Goal: Transaction & Acquisition: Purchase product/service

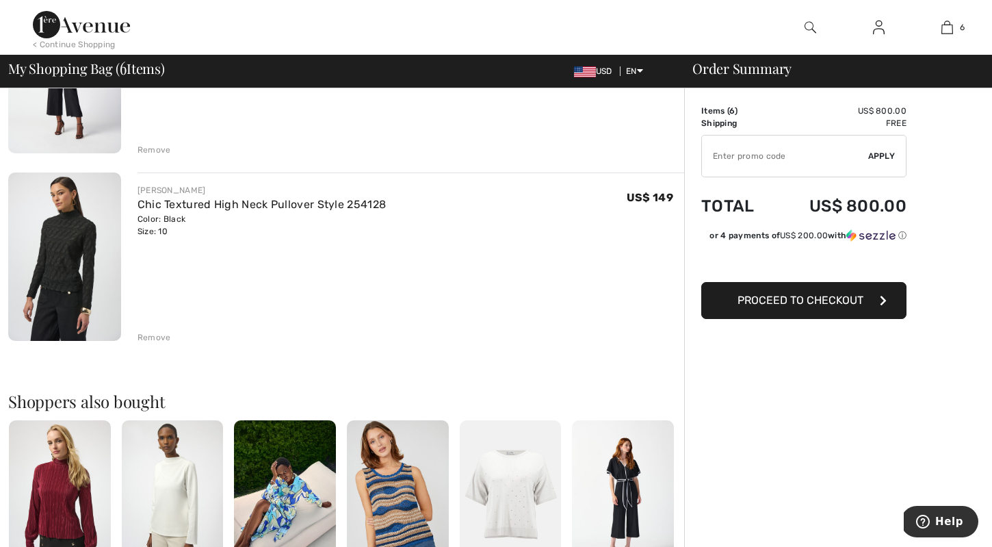
scroll to position [972, 0]
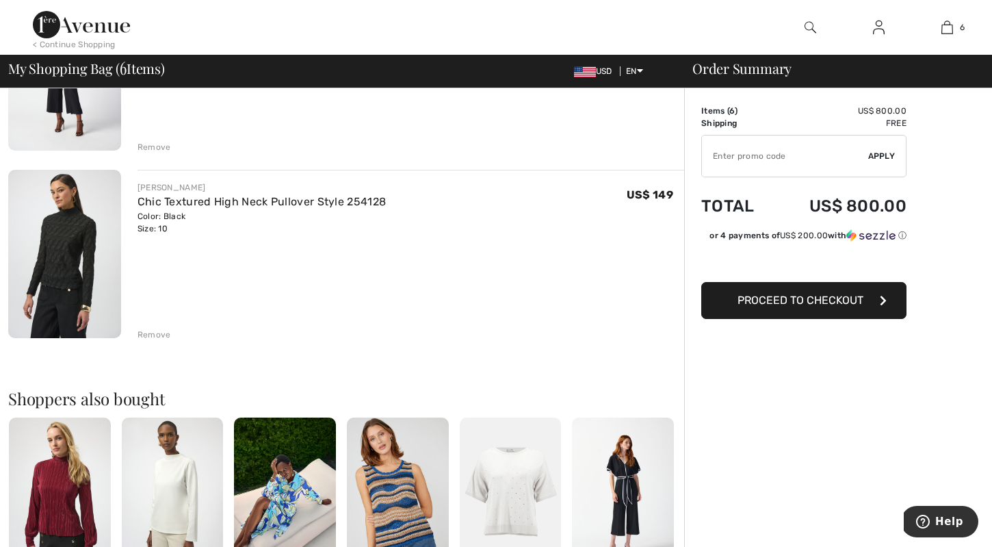
click at [752, 162] on input "TEXT" at bounding box center [785, 156] width 166 height 41
type input "SAVE20"
click at [877, 155] on span "Apply" at bounding box center [881, 156] width 27 height 12
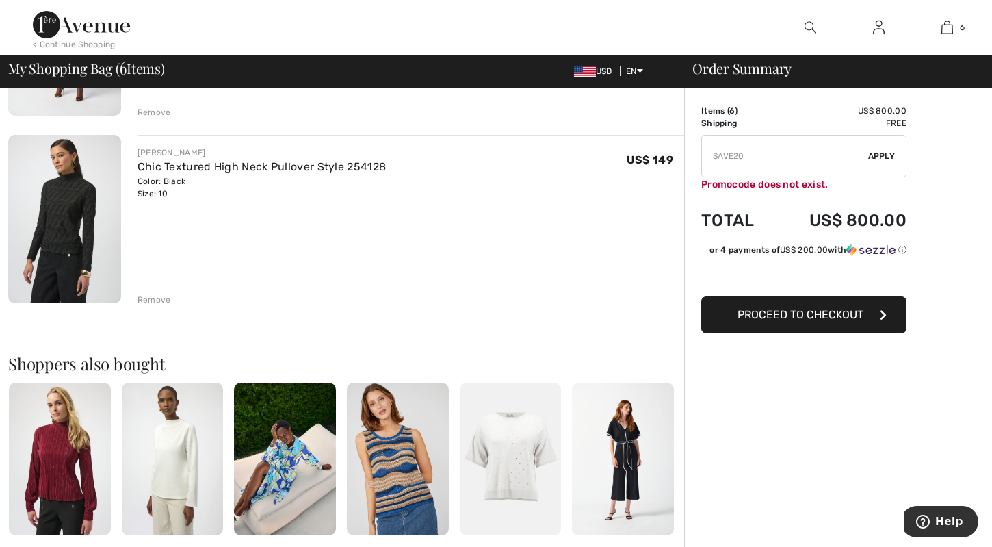
scroll to position [1007, 0]
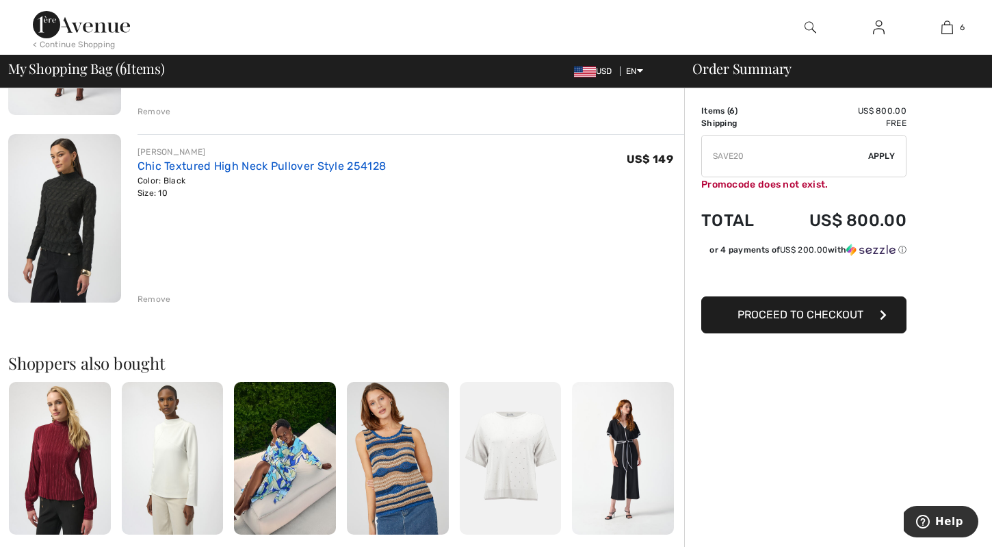
click at [213, 164] on link "Chic Textured High Neck Pullover Style 254128" at bounding box center [262, 165] width 249 height 13
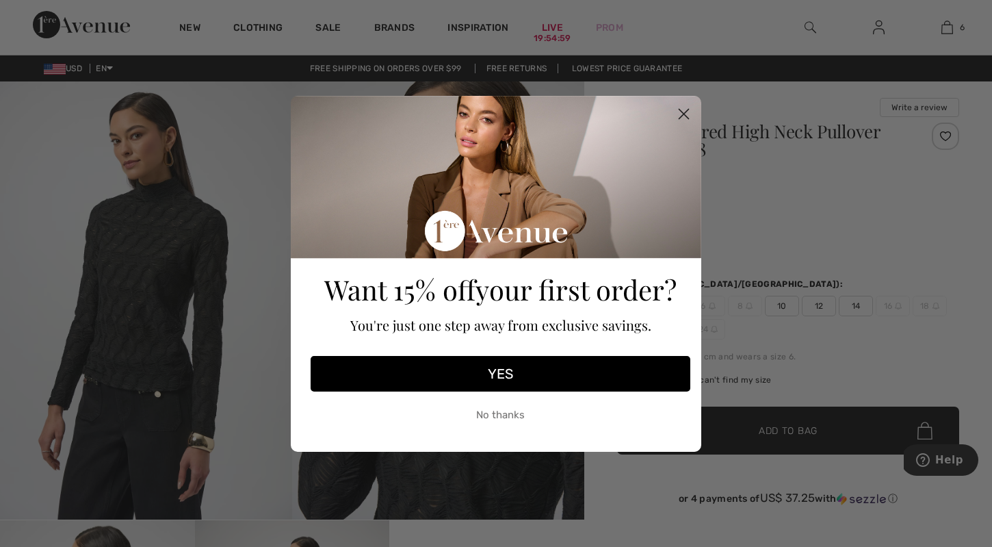
click at [685, 109] on circle "Close dialog" at bounding box center [684, 113] width 23 height 23
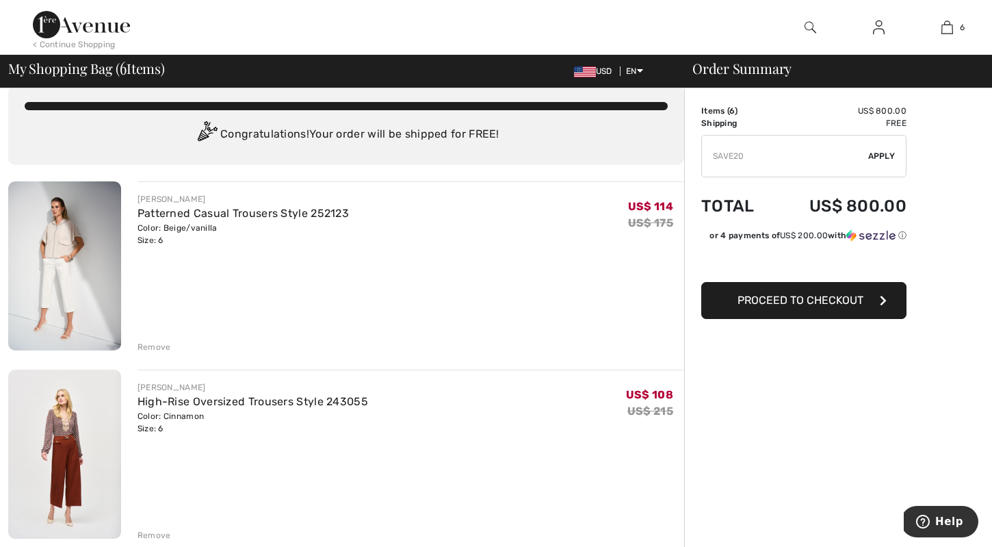
scroll to position [14, 0]
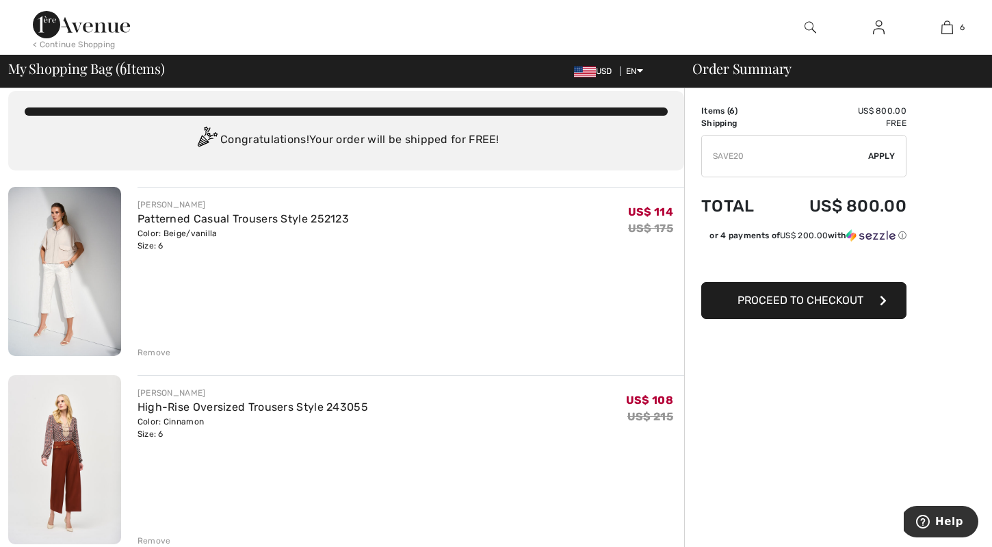
click at [84, 25] on img at bounding box center [81, 24] width 97 height 27
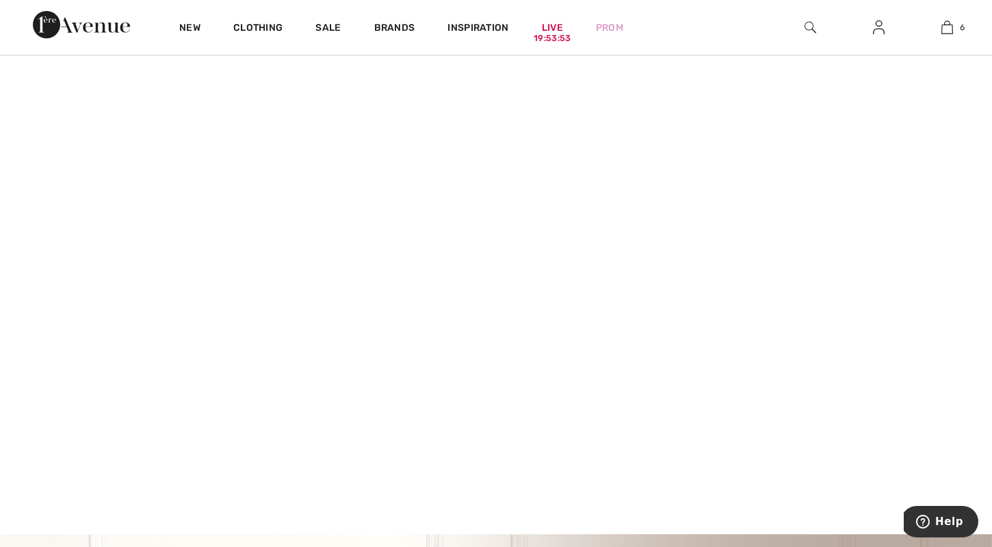
scroll to position [39, 0]
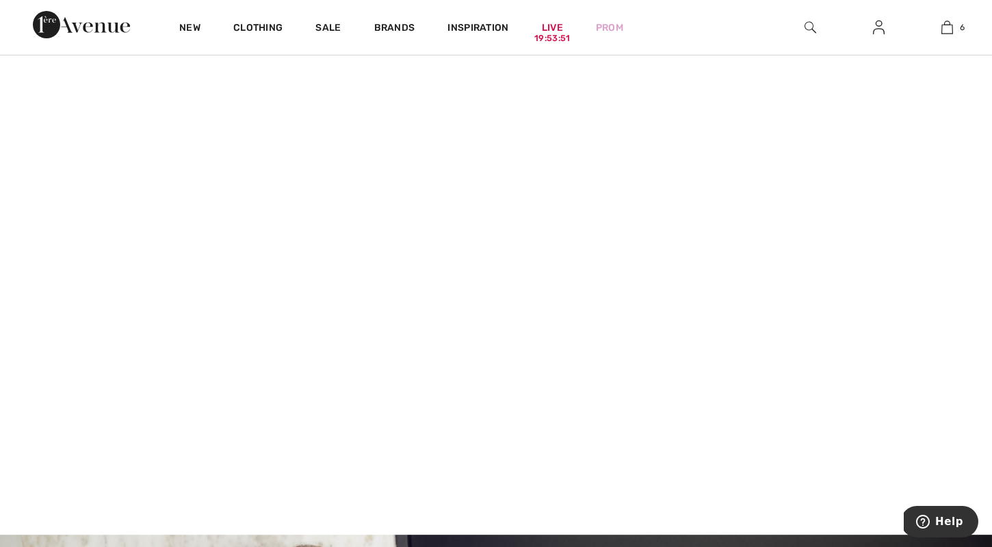
click at [207, 385] on video at bounding box center [496, 290] width 992 height 496
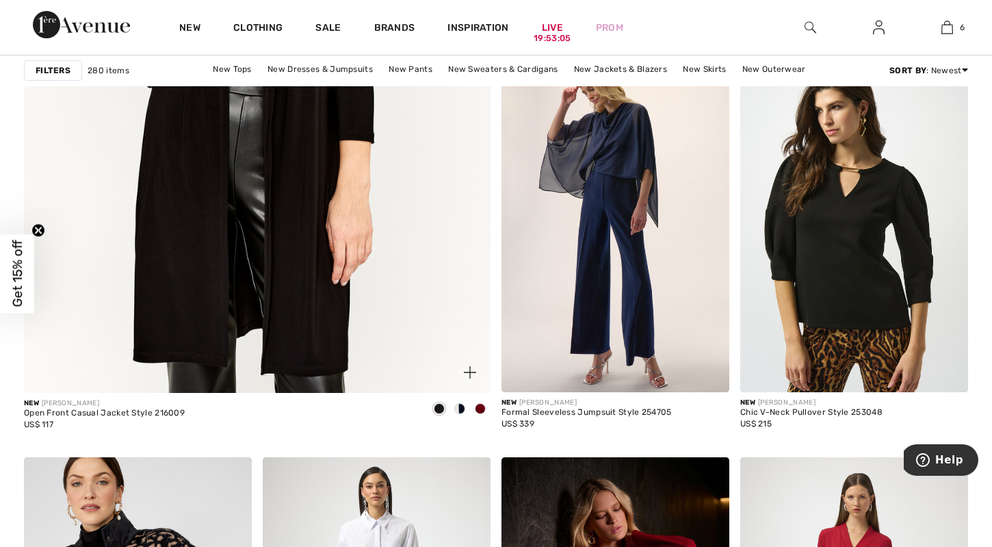
scroll to position [3777, 0]
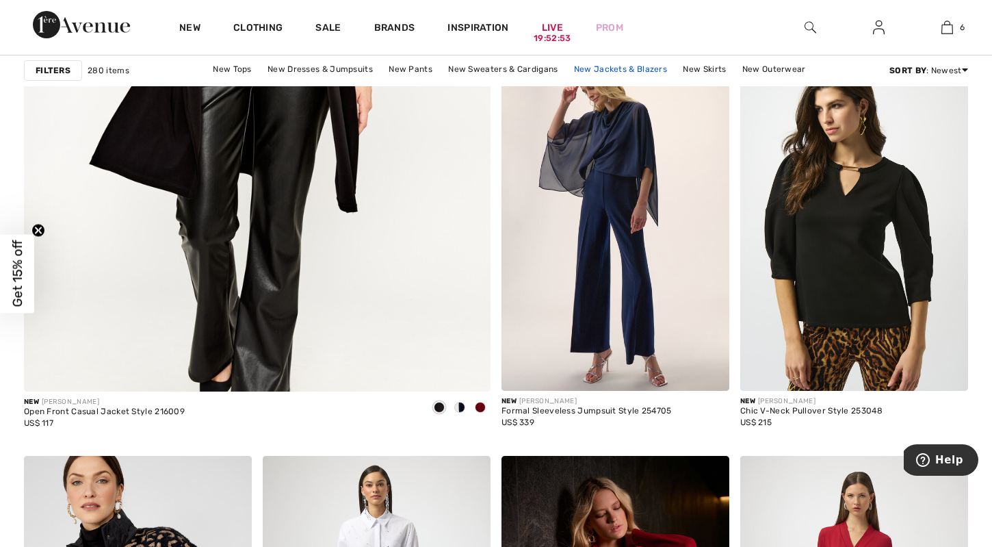
click at [632, 69] on link "New Jackets & Blazers" at bounding box center [620, 69] width 107 height 18
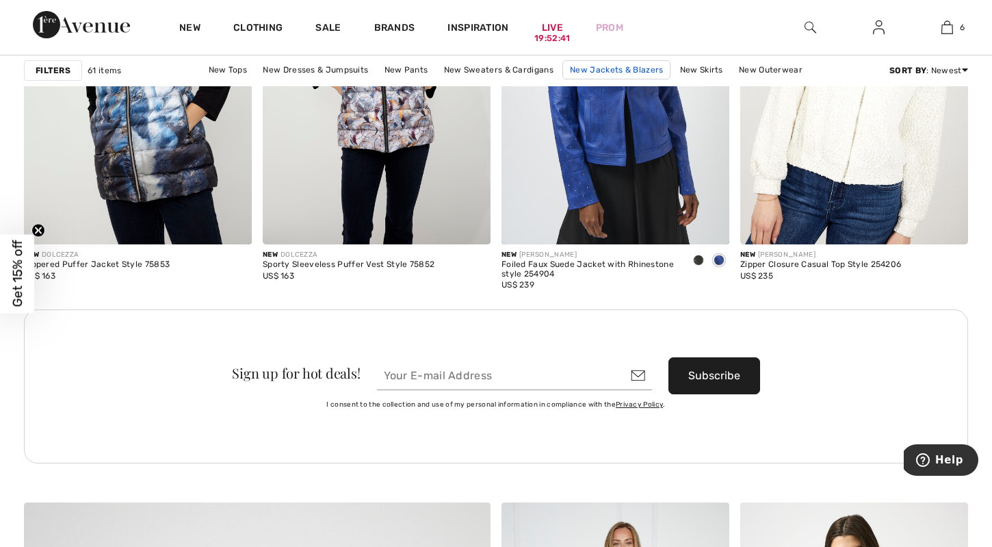
scroll to position [2899, 0]
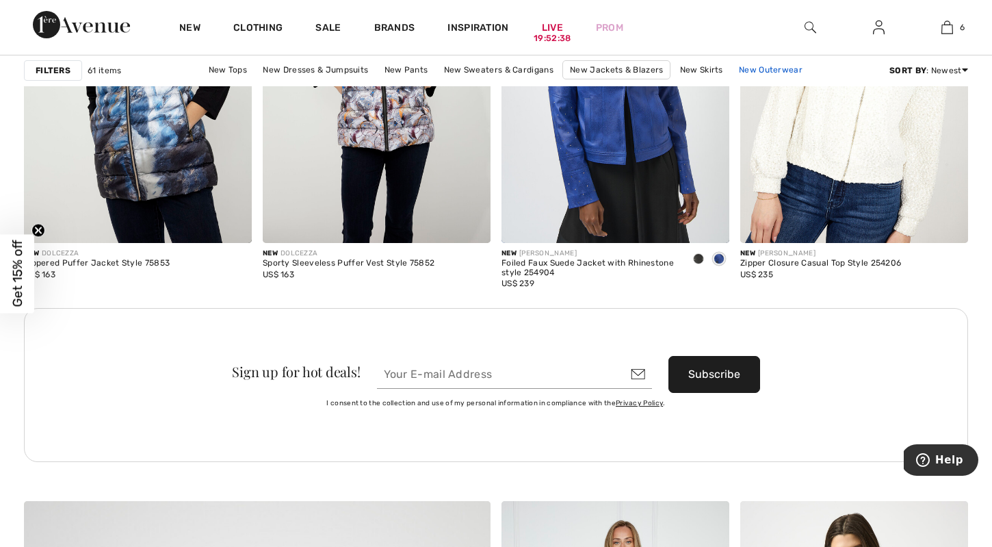
click at [767, 68] on link "New Outerwear" at bounding box center [770, 70] width 77 height 18
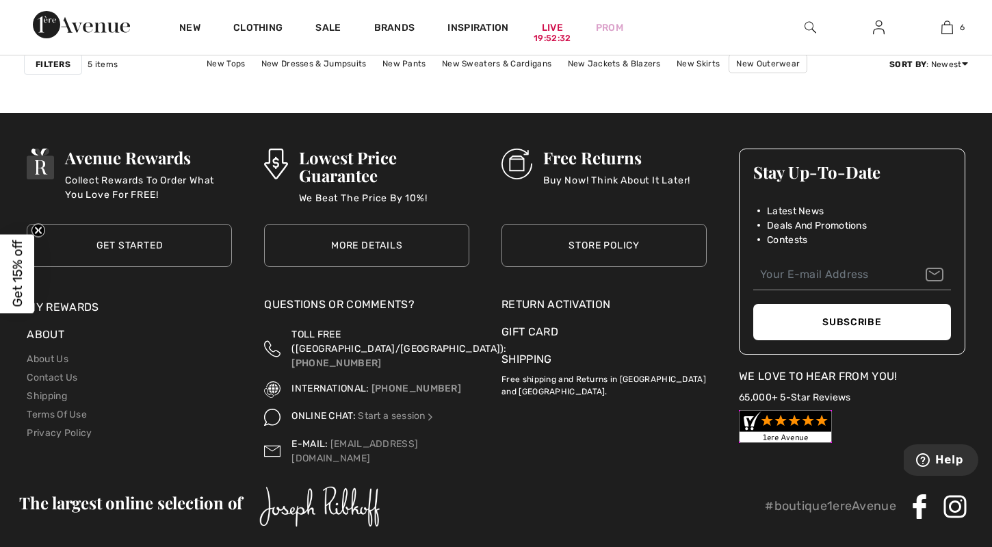
scroll to position [999, 0]
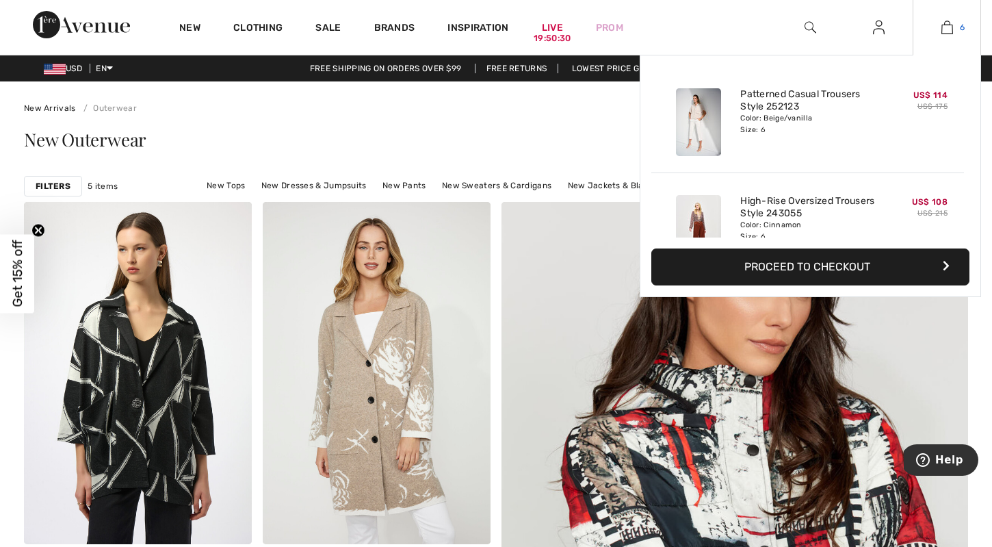
click at [944, 27] on img at bounding box center [948, 27] width 12 height 16
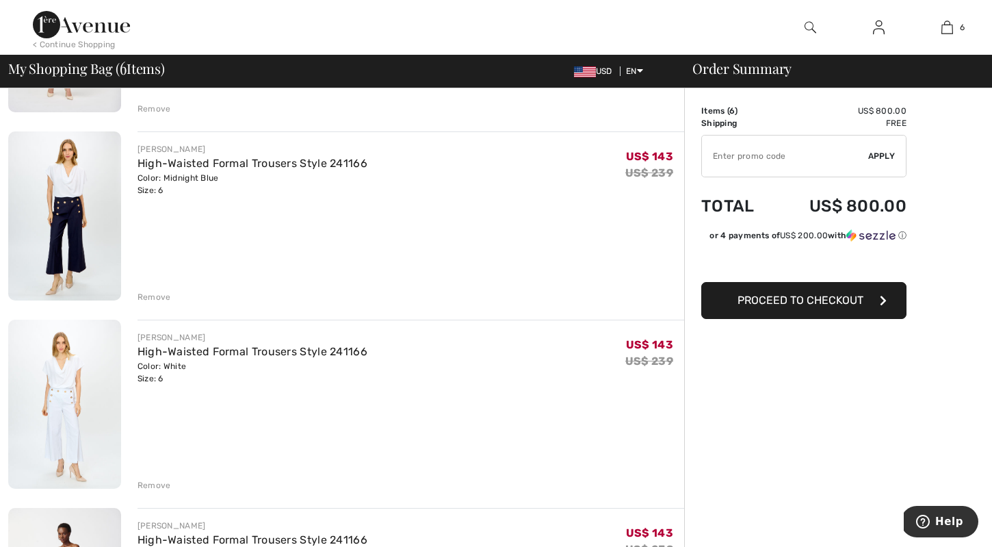
scroll to position [448, 0]
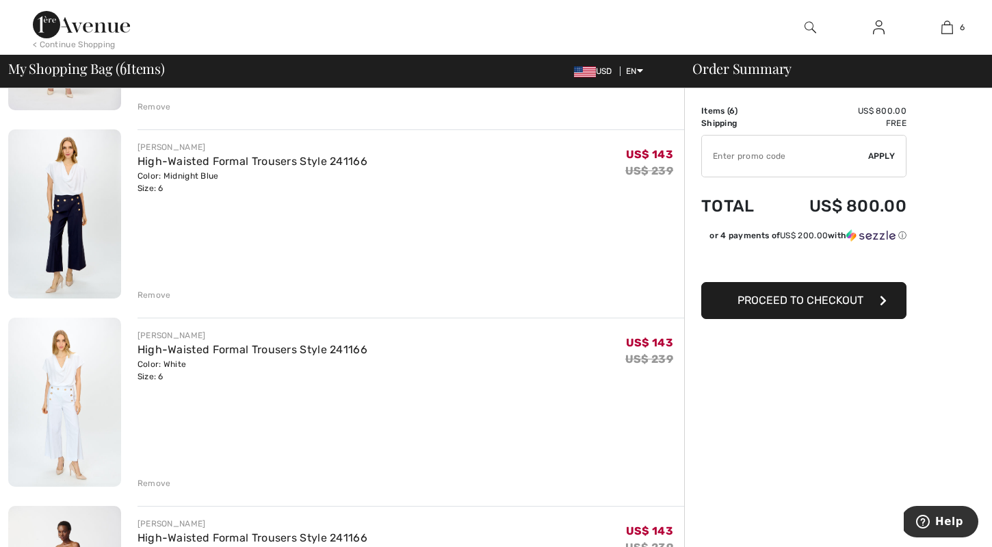
scroll to position [467, 0]
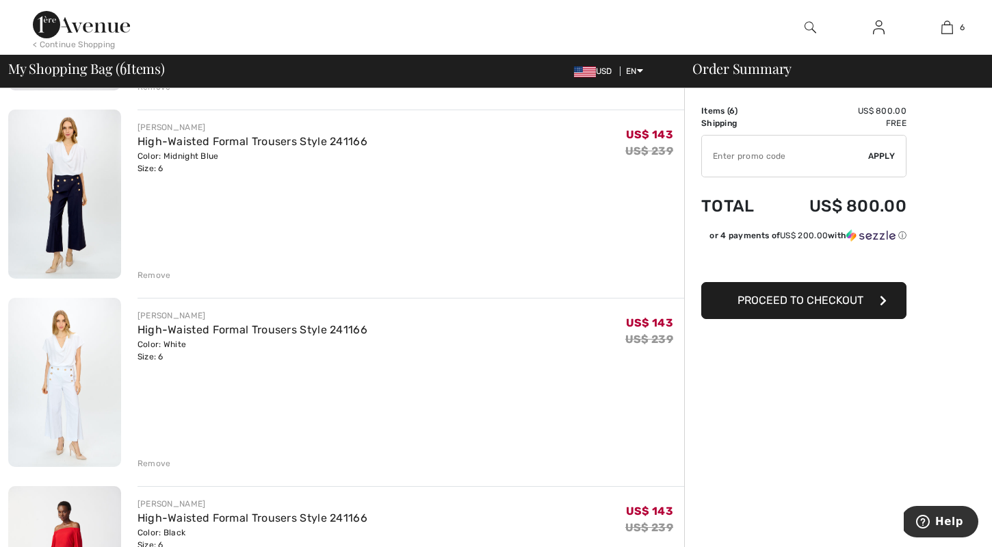
click at [739, 153] on input "TEXT" at bounding box center [785, 156] width 166 height 41
type input "SALE20"
click at [883, 155] on span "Apply" at bounding box center [881, 156] width 27 height 12
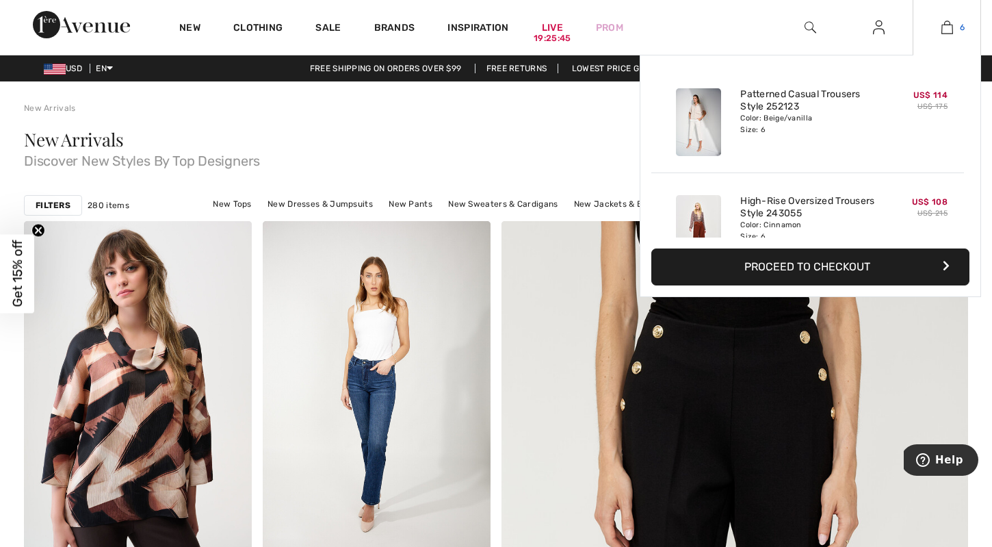
click at [954, 29] on link "6" at bounding box center [947, 27] width 67 height 16
